Goal: Consume media (video, audio)

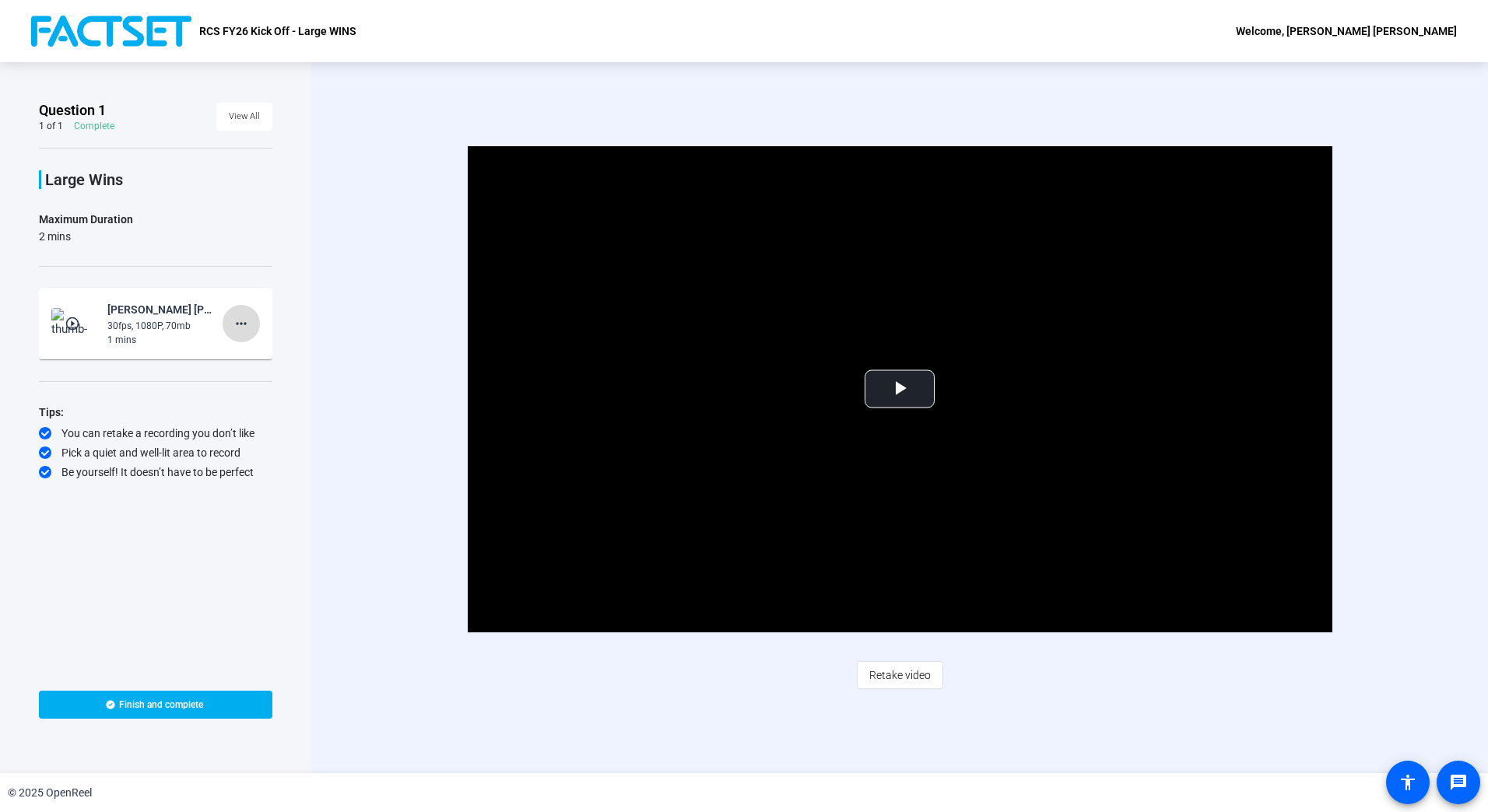
drag, startPoint x: 868, startPoint y: 197, endPoint x: 245, endPoint y: 327, distance: 636.4
click at [245, 327] on mat-icon "more_horiz" at bounding box center [241, 324] width 19 height 19
click at [274, 214] on div at bounding box center [744, 406] width 1488 height 812
click at [1423, 294] on div "Video Player is loading. Play Video Play Mute Current Time 0:00 / Duration 1:11…" at bounding box center [900, 417] width 1177 height 711
click at [899, 389] on span "Video Player" at bounding box center [899, 389] width 0 height 0
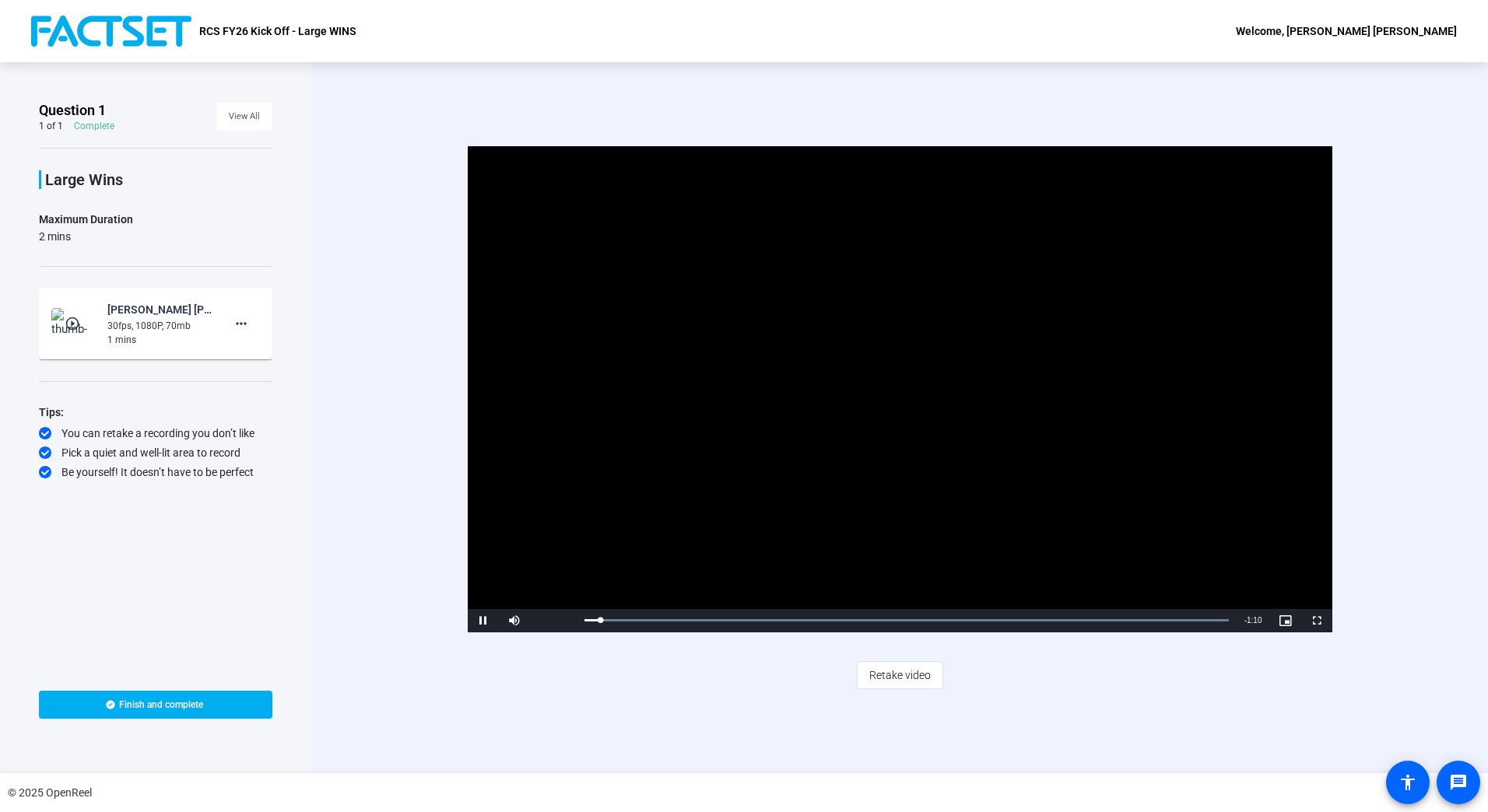
click at [888, 388] on video "Video Player" at bounding box center [899, 389] width 864 height 486
click at [585, 619] on div "Loaded : 100.00% 0:00 0:00" at bounding box center [906, 620] width 645 height 4
click at [480, 621] on span "Video Player" at bounding box center [483, 621] width 31 height 0
click at [1320, 298] on video "Video Player" at bounding box center [899, 389] width 864 height 486
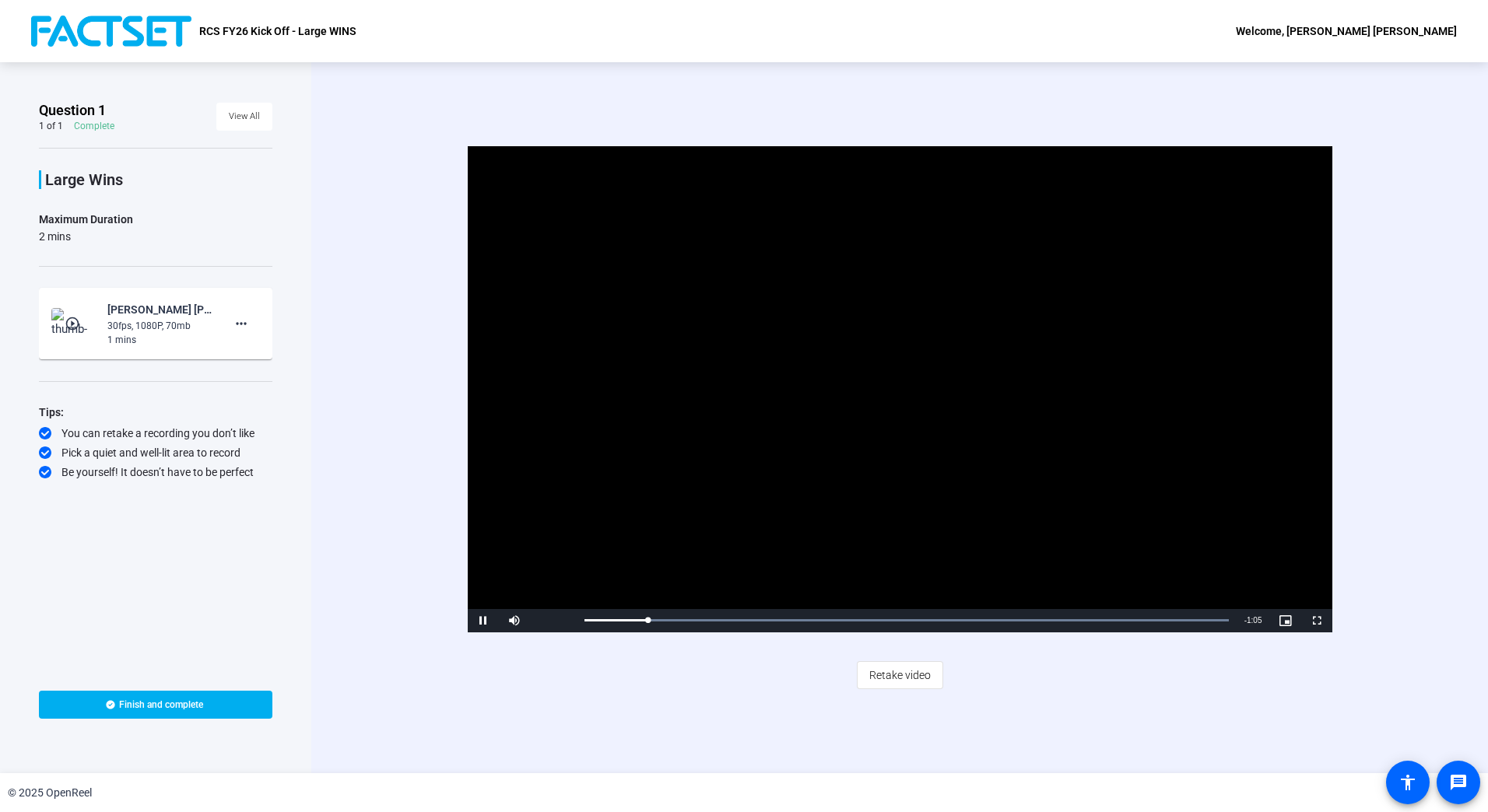
click at [1100, 366] on video "Video Player" at bounding box center [899, 389] width 864 height 486
